Goal: Task Accomplishment & Management: Manage account settings

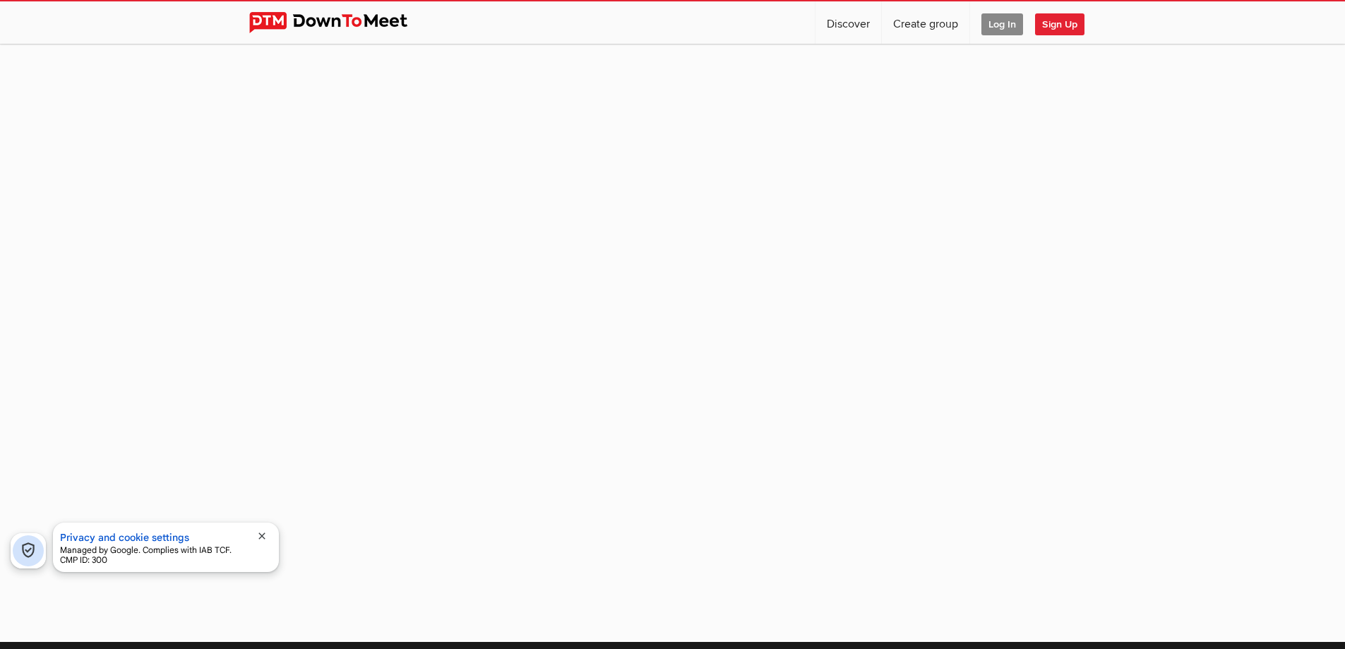
click at [999, 25] on span "Log In" at bounding box center [1003, 24] width 42 height 22
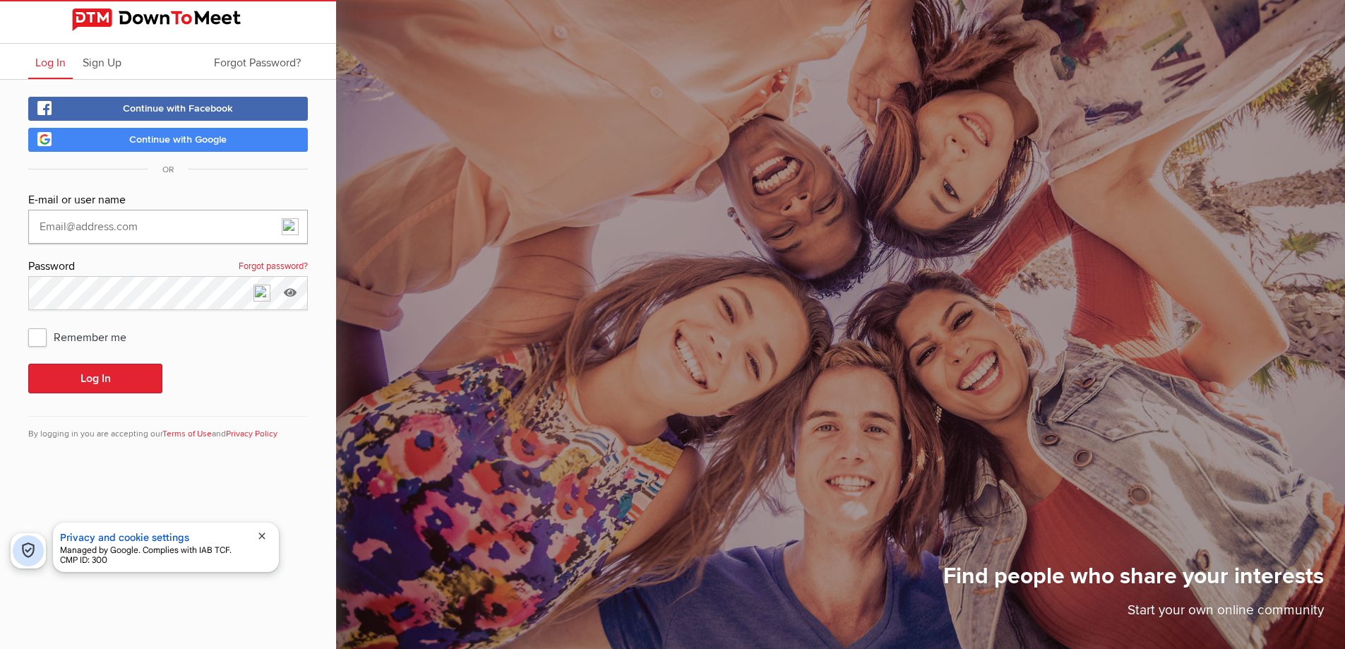
type input "DuncanE"
click at [105, 386] on button "Log In" at bounding box center [95, 379] width 134 height 30
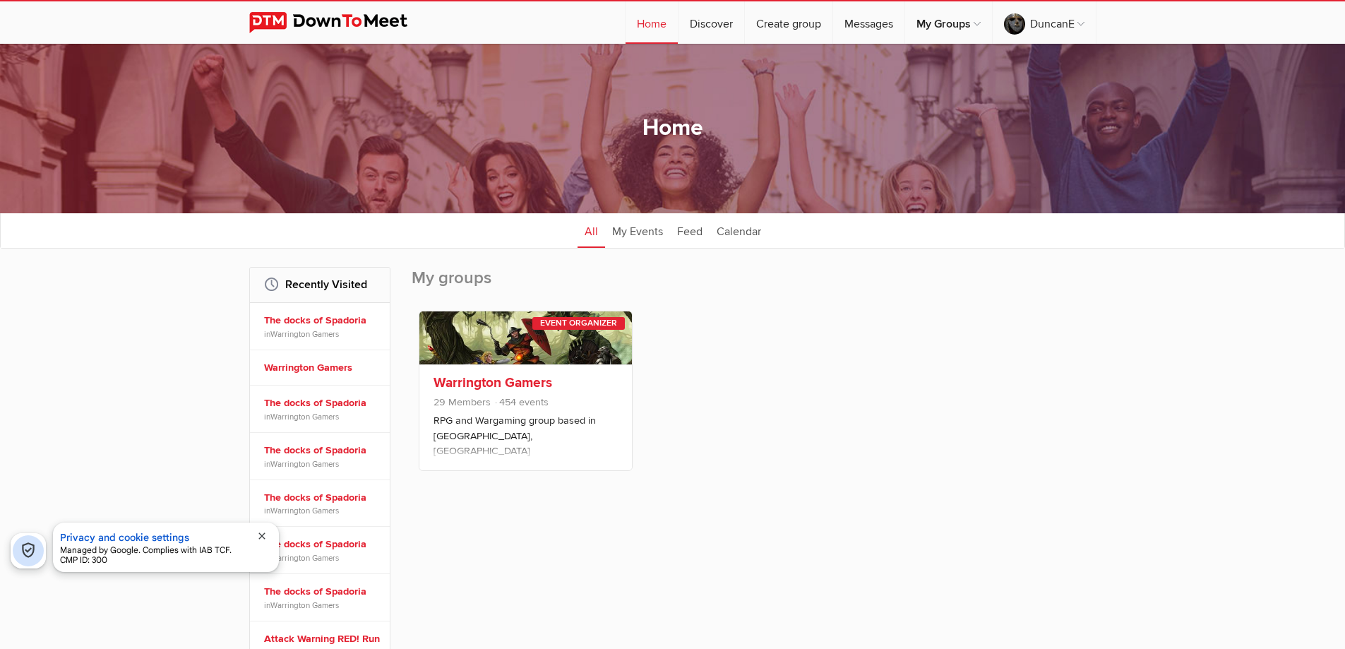
click at [494, 380] on link "Warrington Gamers" at bounding box center [493, 382] width 119 height 17
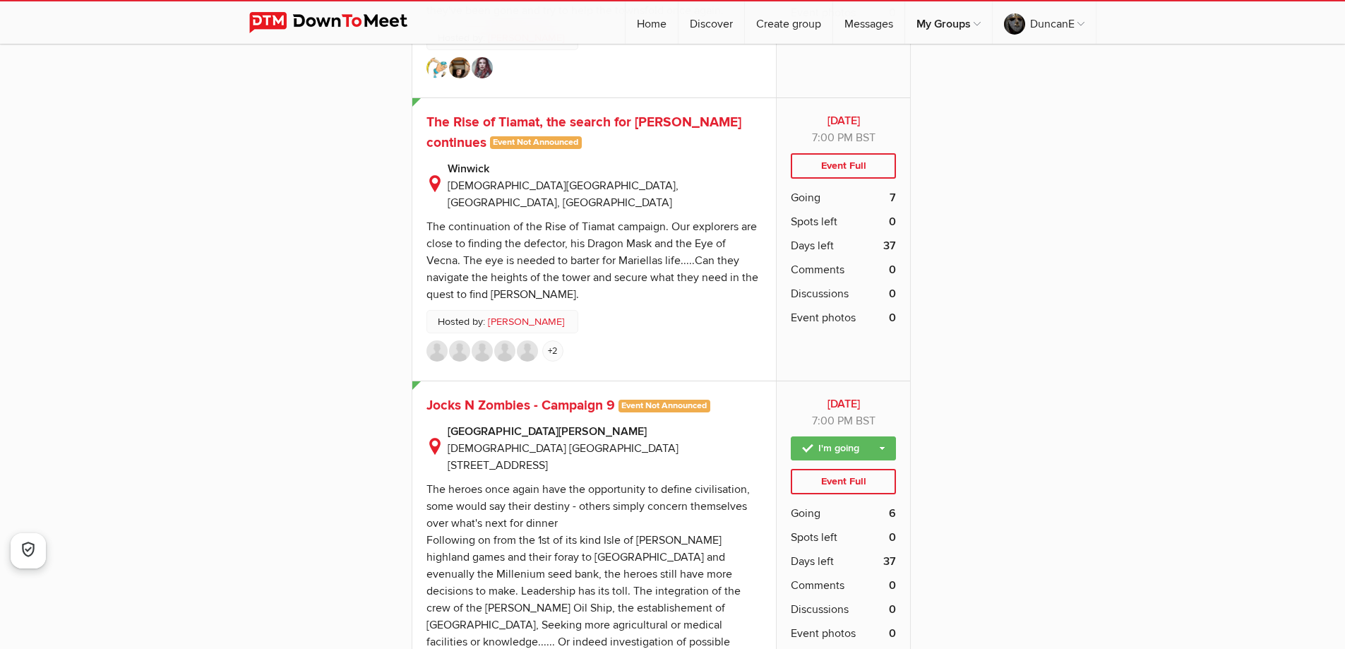
scroll to position [3319, 0]
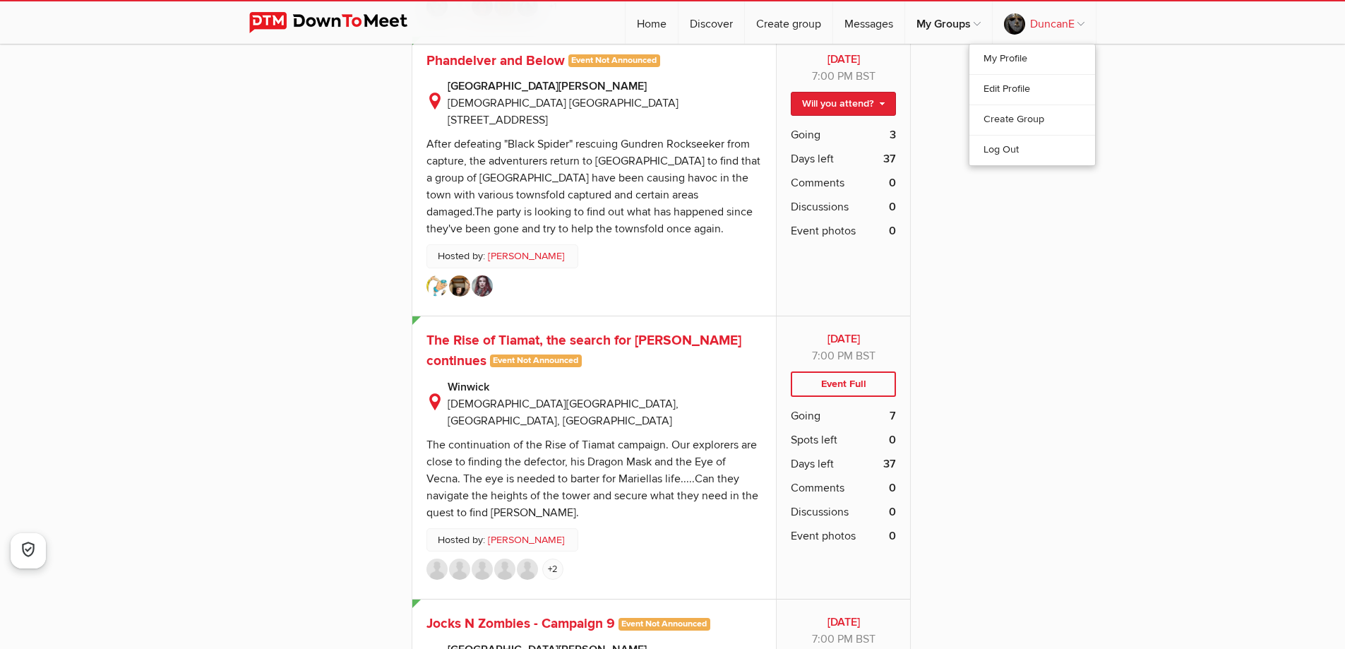
click at [1052, 19] on link "DuncanE" at bounding box center [1044, 22] width 103 height 42
click at [1020, 146] on link "Log Out" at bounding box center [1033, 150] width 126 height 30
